Goal: Information Seeking & Learning: Learn about a topic

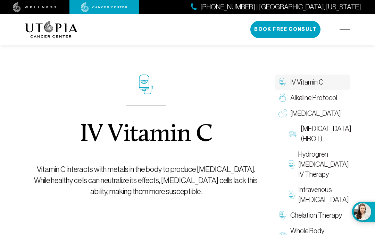
click at [343, 28] on img at bounding box center [345, 30] width 10 height 6
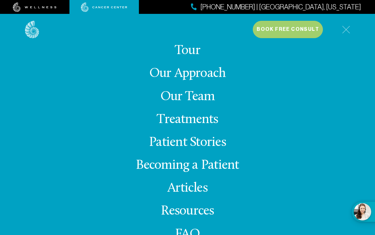
click at [348, 30] on img at bounding box center [346, 30] width 8 height 8
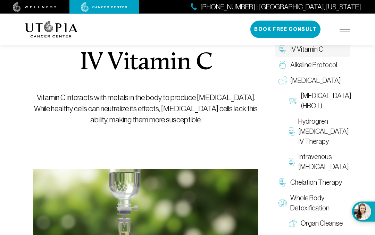
scroll to position [57, 0]
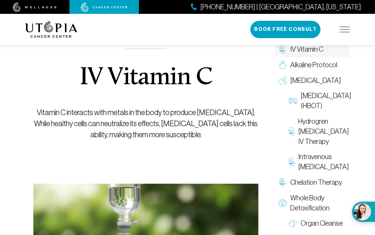
click at [310, 50] on span "IV Vitamin C" at bounding box center [306, 49] width 33 height 10
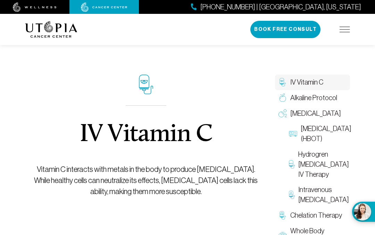
click at [347, 27] on img at bounding box center [345, 30] width 10 height 6
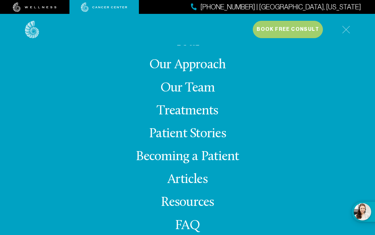
scroll to position [8, 0]
click at [209, 118] on link "Treatments" at bounding box center [187, 112] width 61 height 14
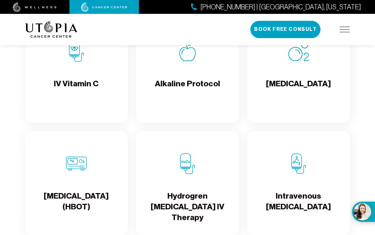
scroll to position [807, 0]
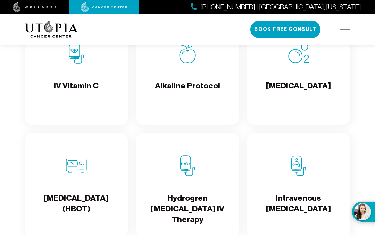
click at [58, 115] on div "IV Vitamin C" at bounding box center [76, 73] width 103 height 104
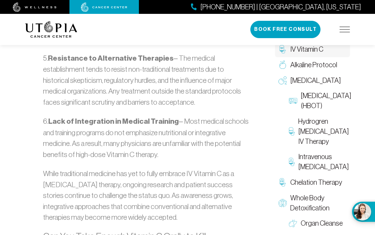
scroll to position [1284, 0]
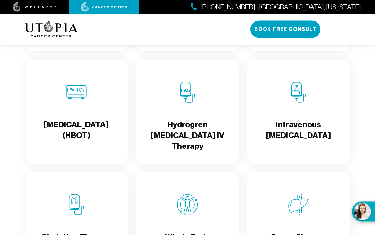
scroll to position [881, 0]
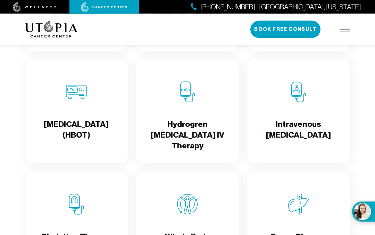
click at [49, 140] on h4 "[MEDICAL_DATA] (HBOT)" at bounding box center [77, 130] width 92 height 23
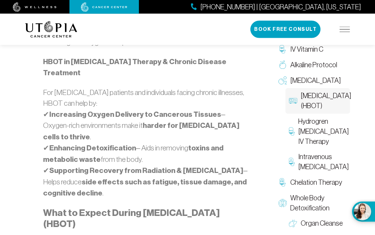
scroll to position [686, 0]
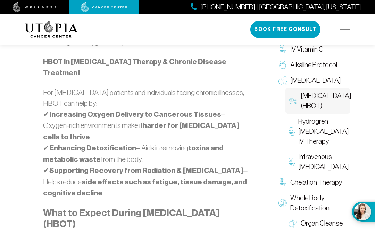
click at [23, 150] on div "[MEDICAL_DATA] (HBOT) Pressurized air therapy has been utilized for over 350 ye…" at bounding box center [146, 78] width 250 height 1467
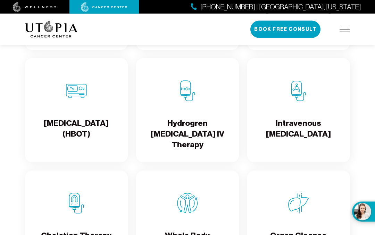
scroll to position [881, 0]
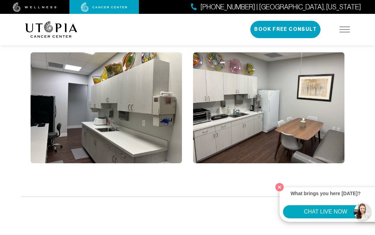
scroll to position [1475, 0]
